Goal: Information Seeking & Learning: Learn about a topic

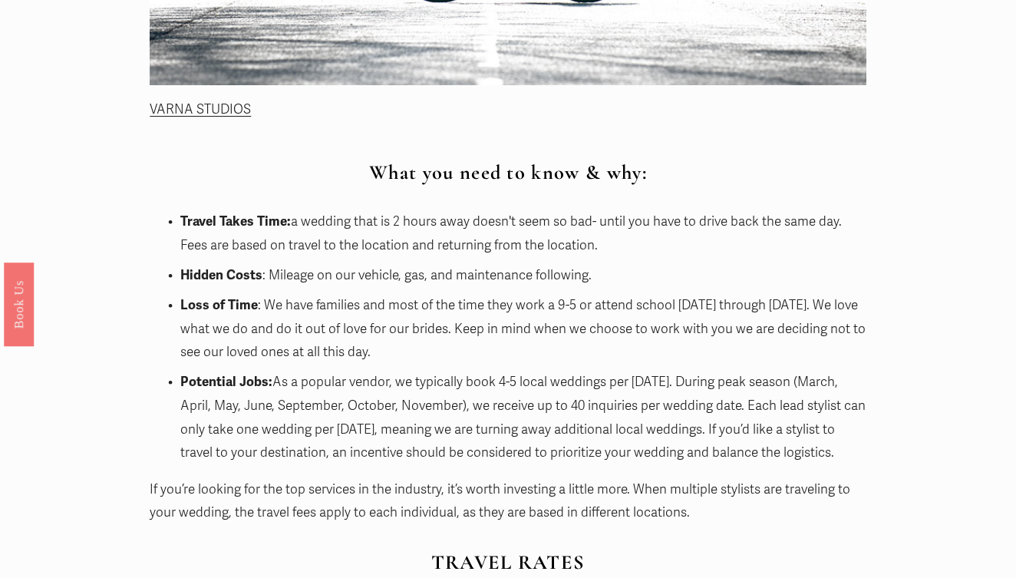
scroll to position [980, 0]
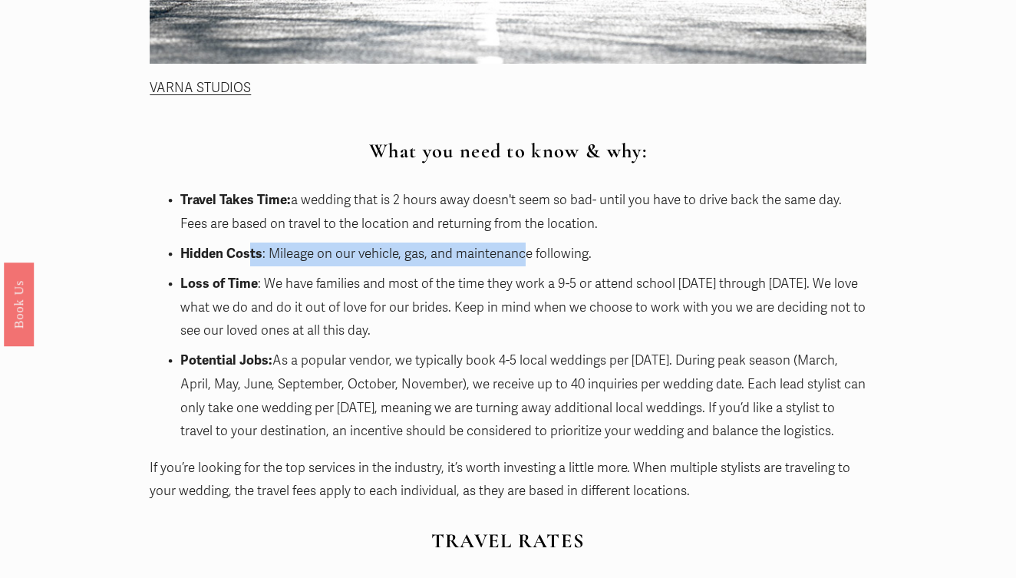
drag, startPoint x: 249, startPoint y: 247, endPoint x: 522, endPoint y: 249, distance: 273.1
click at [522, 249] on p "Hidden Costs : Mileage on our vehicle, gas, and maintenance following." at bounding box center [522, 254] width 685 height 24
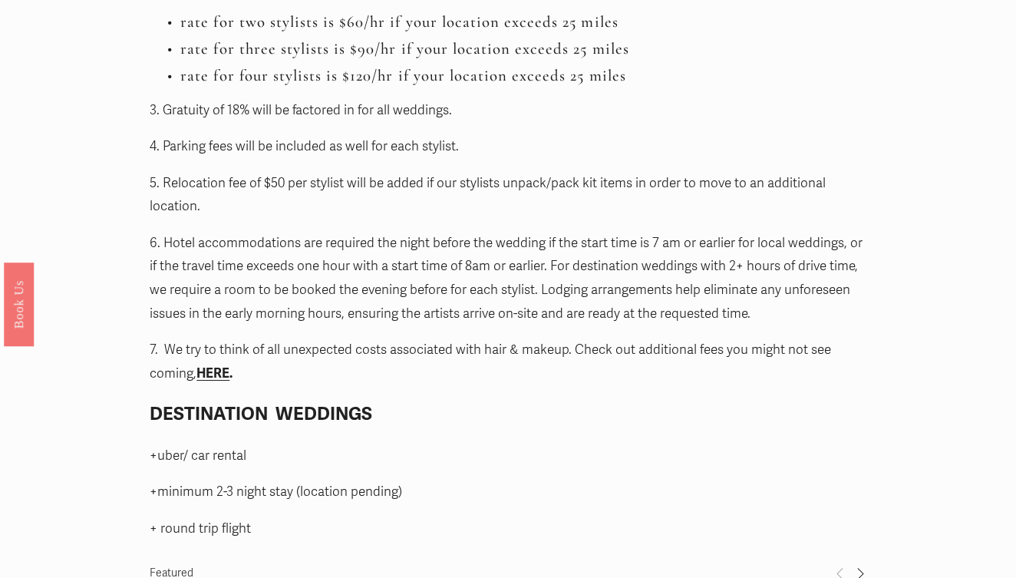
scroll to position [1809, 0]
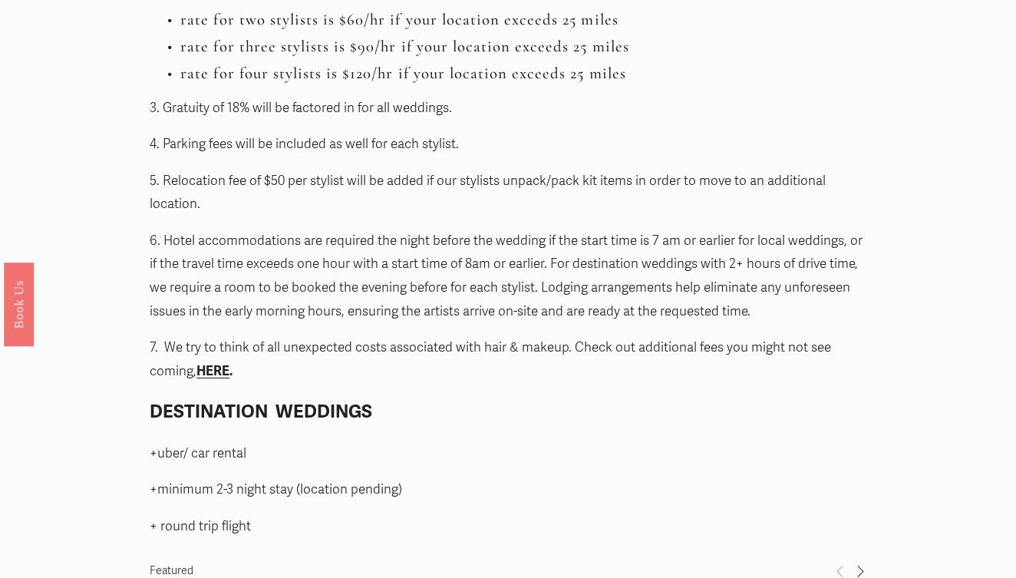
click at [209, 363] on strong "HERE" at bounding box center [212, 371] width 33 height 16
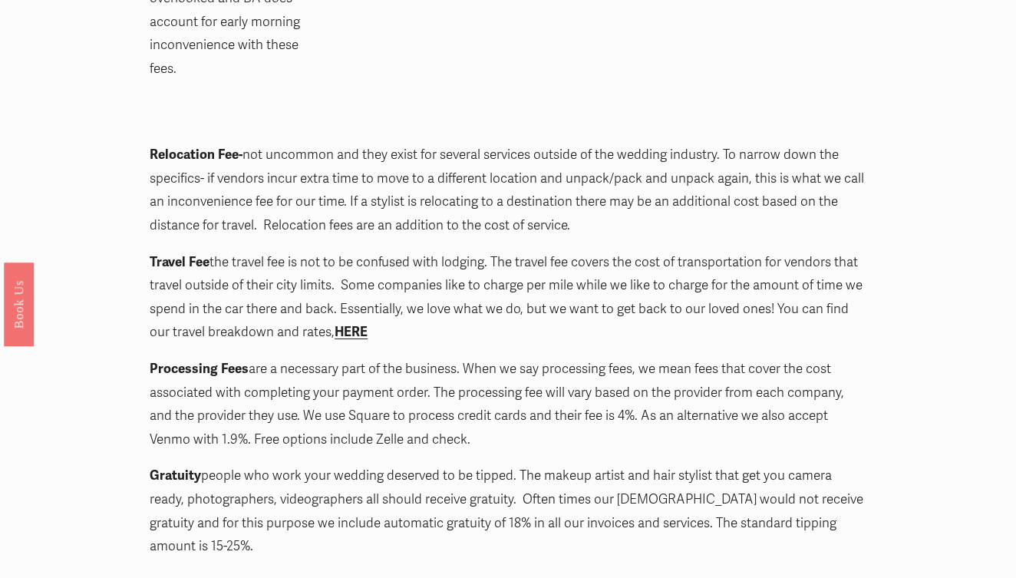
scroll to position [2314, 0]
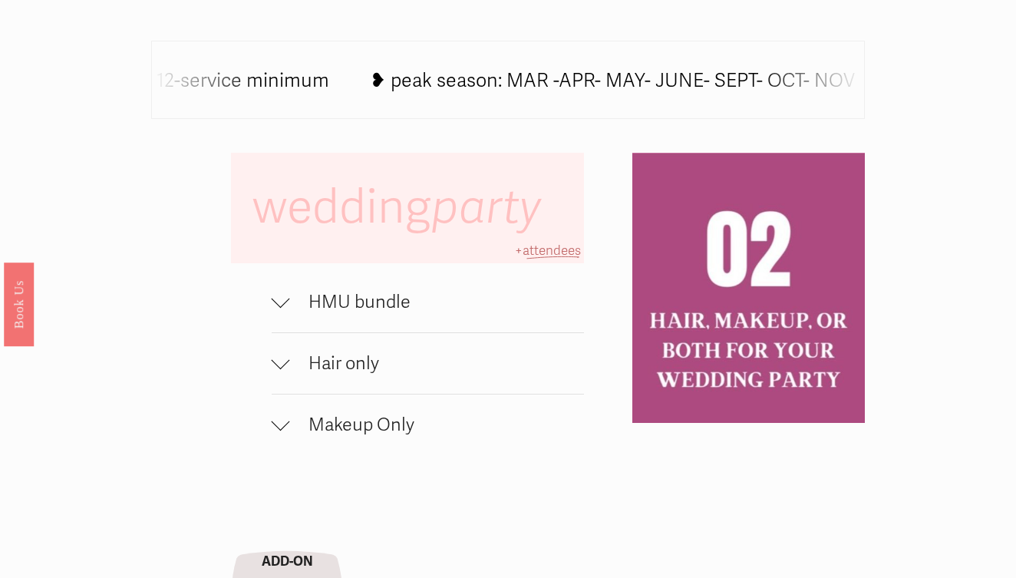
scroll to position [815, 0]
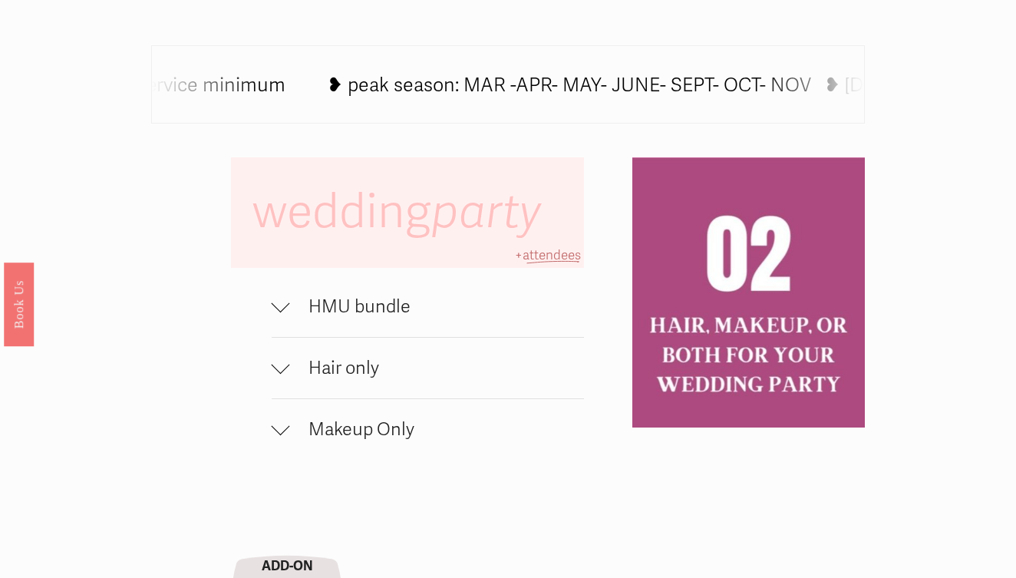
click at [278, 360] on div at bounding box center [281, 364] width 18 height 18
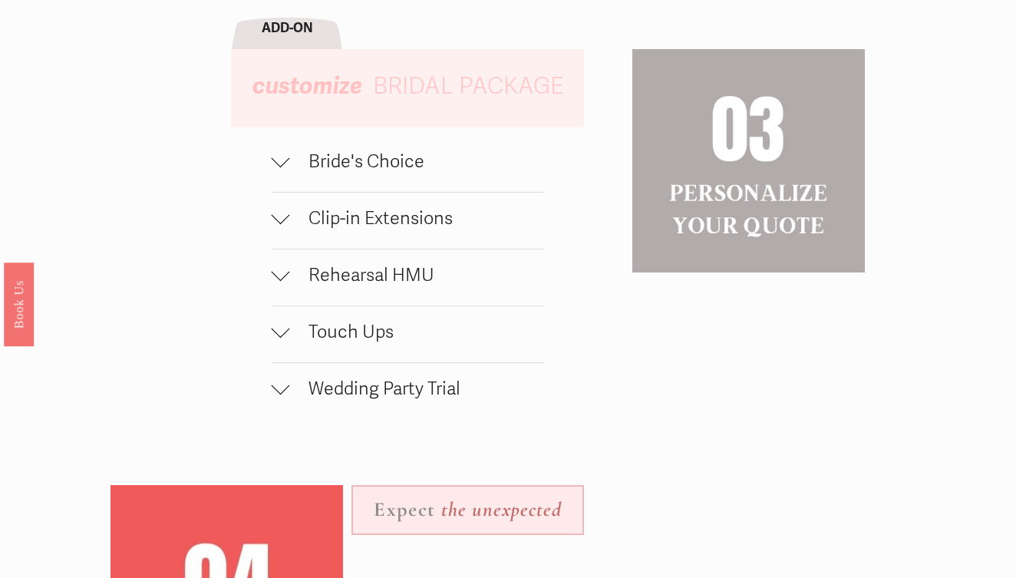
scroll to position [1429, 0]
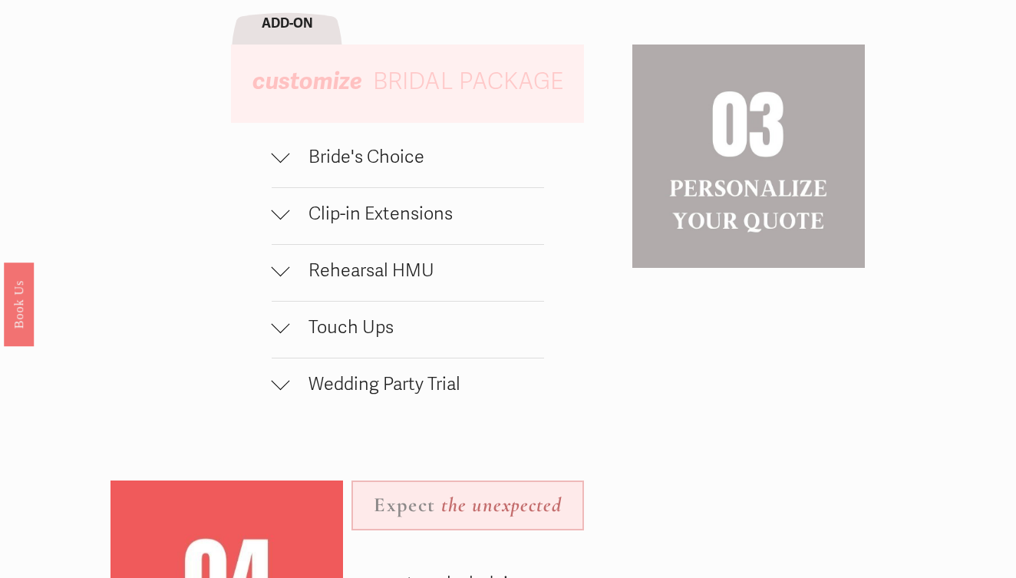
click at [265, 156] on div "wedding party HMU bundle hair + traditional makeup + strip lashes $230 / OFF SE…" at bounding box center [508, 200] width 1016 height 1312
click at [280, 147] on div at bounding box center [281, 153] width 18 height 18
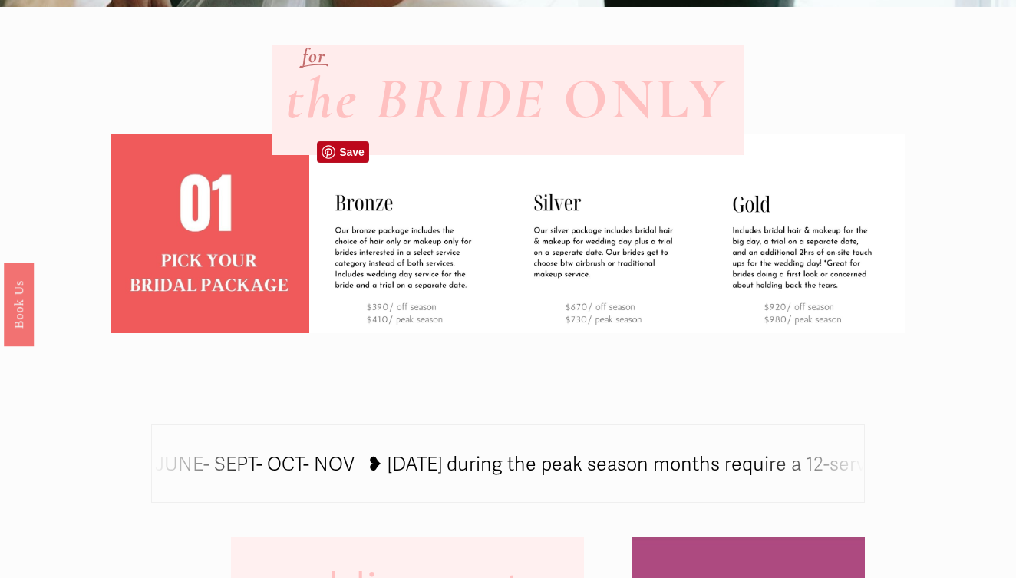
scroll to position [923, 0]
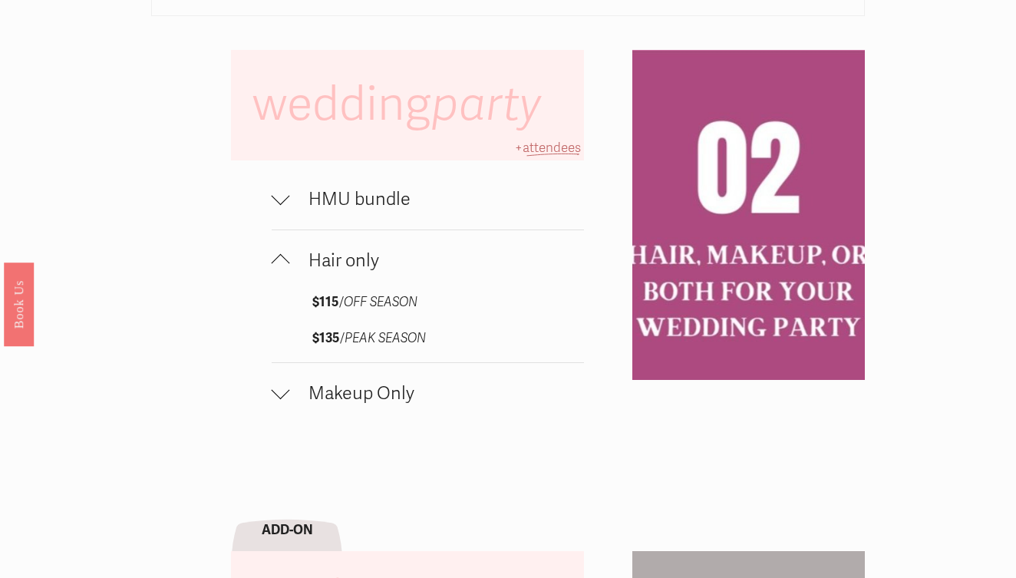
click at [390, 382] on span "Makeup Only" at bounding box center [437, 393] width 295 height 22
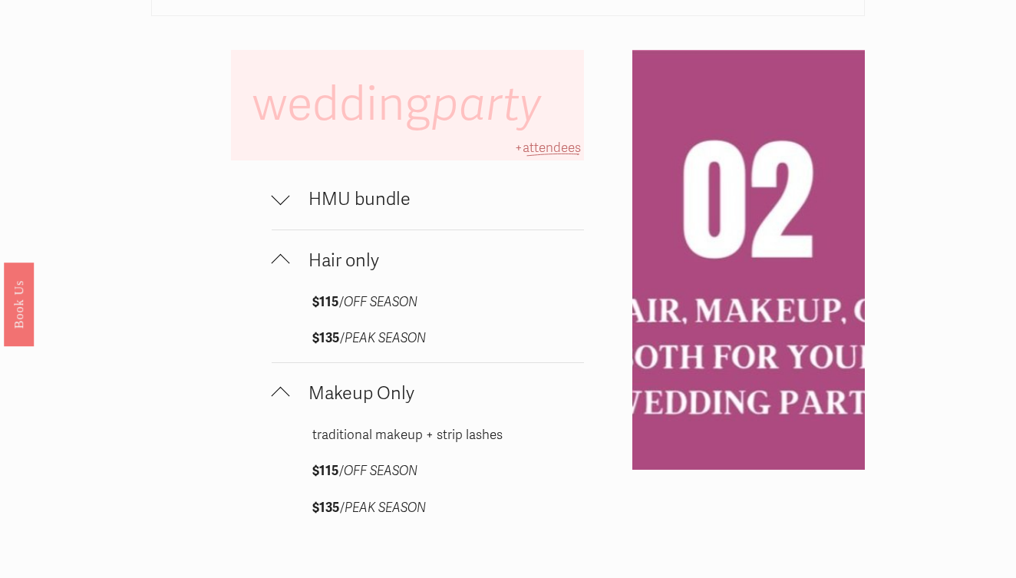
click at [389, 377] on button "Makeup Only" at bounding box center [428, 393] width 313 height 61
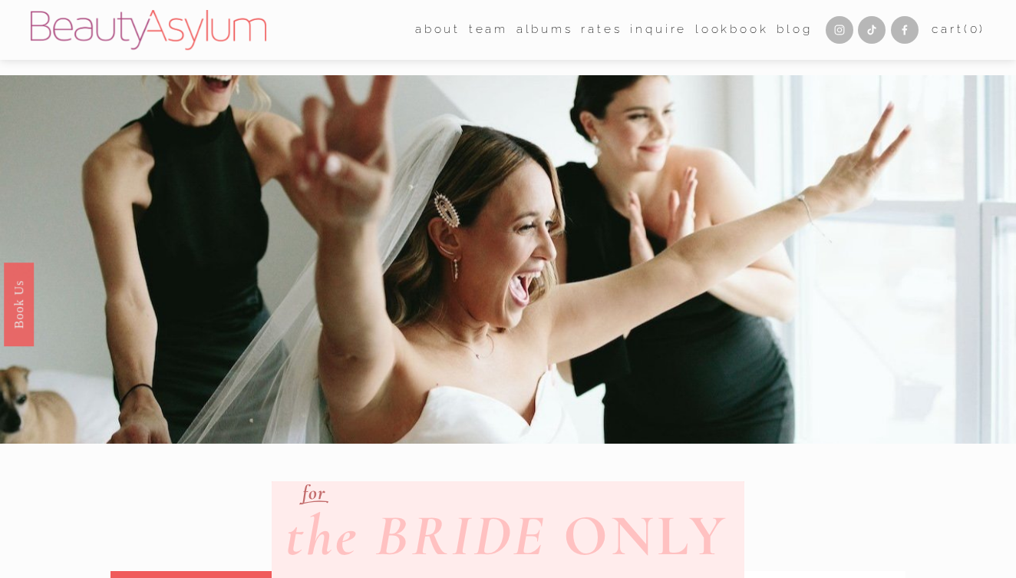
scroll to position [0, 0]
